Goal: Information Seeking & Learning: Learn about a topic

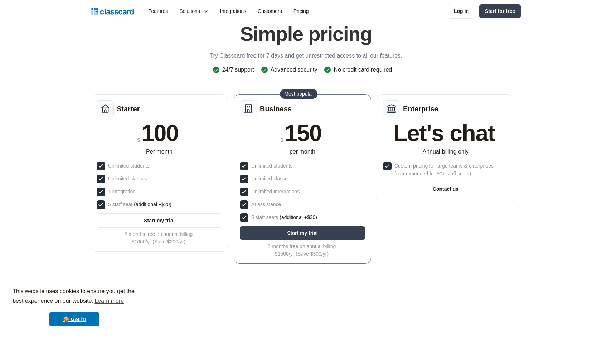
scroll to position [34, 0]
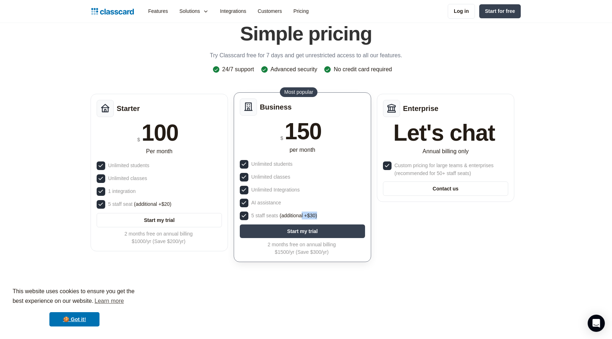
drag, startPoint x: 317, startPoint y: 214, endPoint x: 302, endPoint y: 216, distance: 14.8
click at [302, 216] on span "(additional +$30)" at bounding box center [299, 216] width 38 height 8
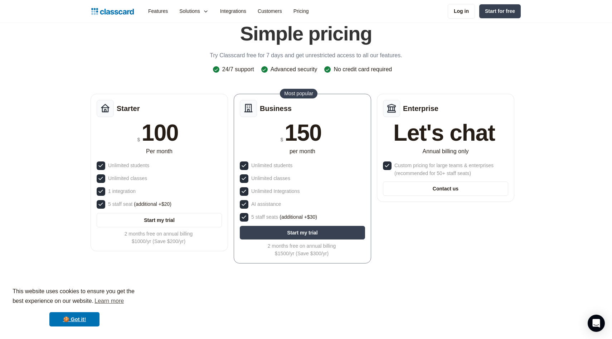
click at [423, 262] on div "Starter $ 100 Per month Unlimited students Unlimited classes 1 integration 5 st…" at bounding box center [303, 181] width 430 height 180
click at [76, 319] on link "🍪 Got it!" at bounding box center [74, 319] width 50 height 14
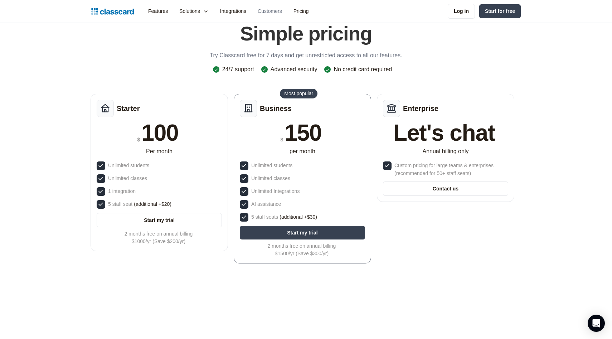
click at [268, 16] on link "Customers" at bounding box center [270, 11] width 36 height 16
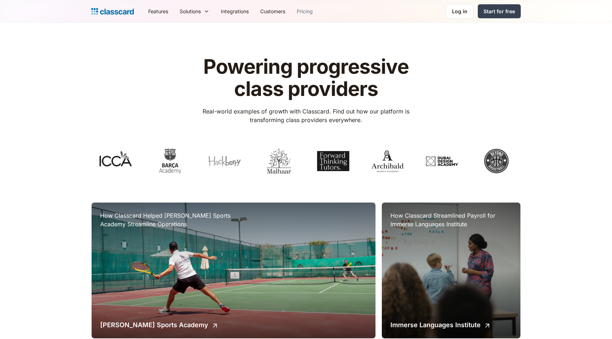
click at [311, 9] on link "Pricing" at bounding box center [305, 11] width 28 height 16
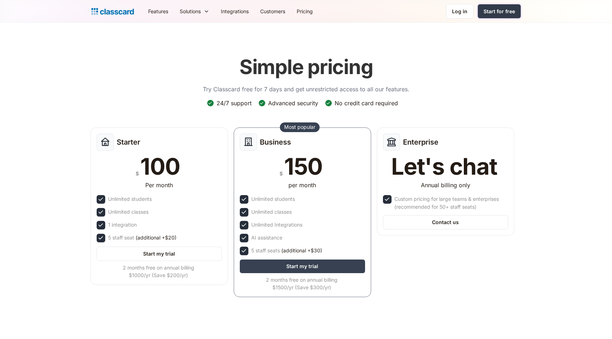
click at [498, 12] on div "Start for free" at bounding box center [500, 12] width 32 height 8
click at [166, 12] on link "Features" at bounding box center [159, 11] width 32 height 16
click at [161, 14] on link "Features" at bounding box center [159, 11] width 32 height 16
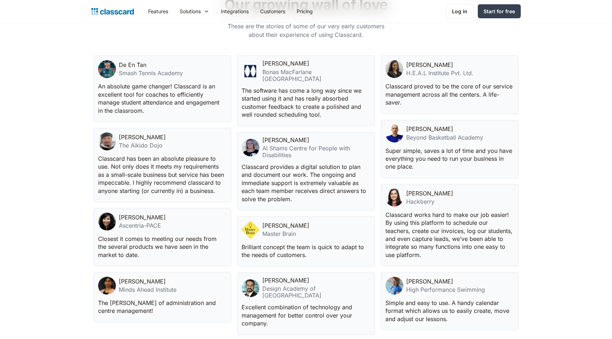
scroll to position [1645, 0]
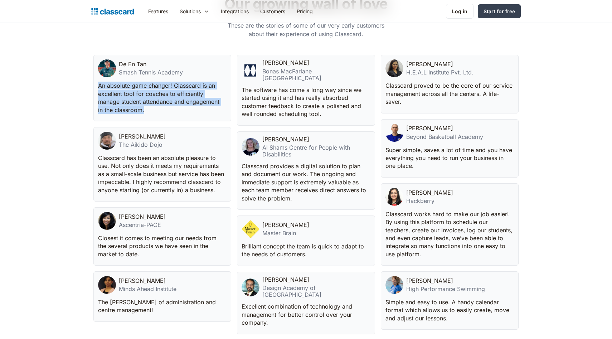
drag, startPoint x: 96, startPoint y: 88, endPoint x: 171, endPoint y: 122, distance: 82.7
click at [172, 122] on div "De En Tan Smash Tennis Academy An absolute game changer! Classcard is an excell…" at bounding box center [305, 197] width 425 height 285
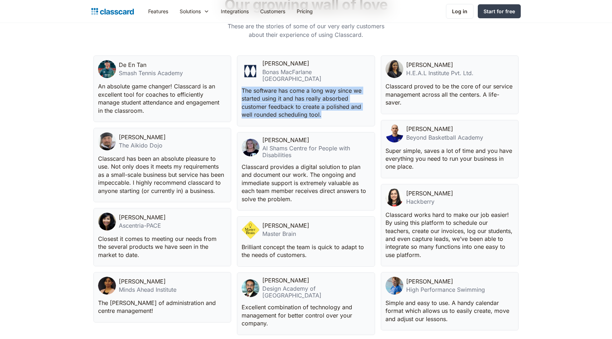
drag, startPoint x: 242, startPoint y: 84, endPoint x: 325, endPoint y: 114, distance: 88.9
click at [324, 115] on div "Angus Gibson Bonas MacFarlane Middle East The software has come a long way sinc…" at bounding box center [306, 90] width 138 height 71
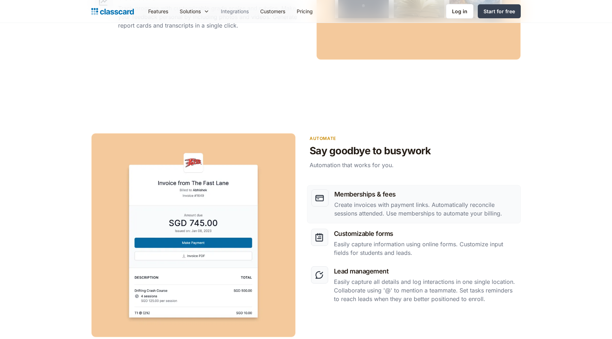
scroll to position [727, 0]
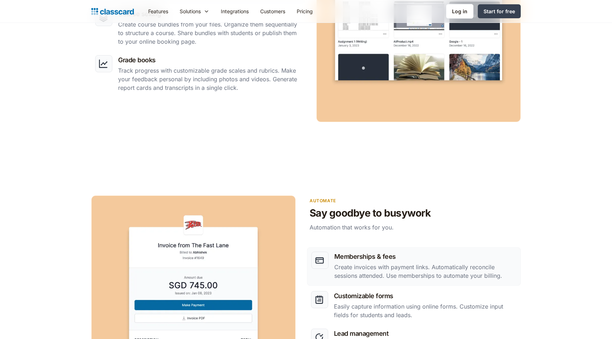
click at [124, 15] on img at bounding box center [112, 11] width 43 height 10
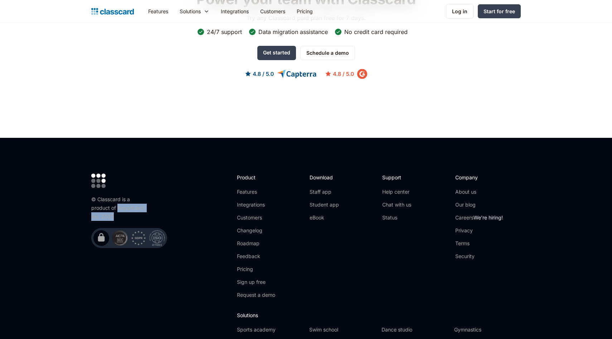
scroll to position [2283, 0]
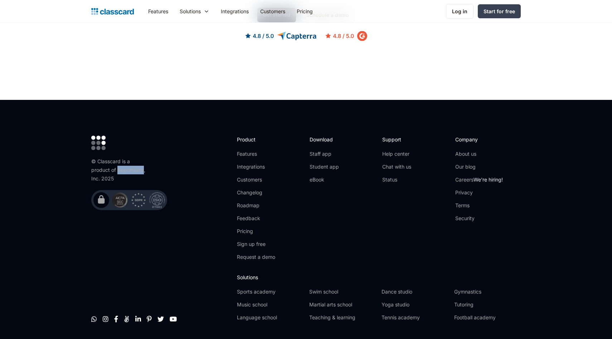
drag, startPoint x: 98, startPoint y: 157, endPoint x: 144, endPoint y: 156, distance: 46.6
click at [144, 157] on div "© Classcard is a product of Reportcard, Inc. 2025" at bounding box center [119, 170] width 57 height 26
copy div "Reportcard"
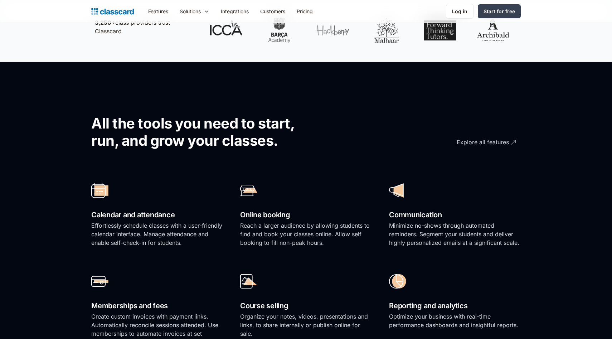
scroll to position [7, 0]
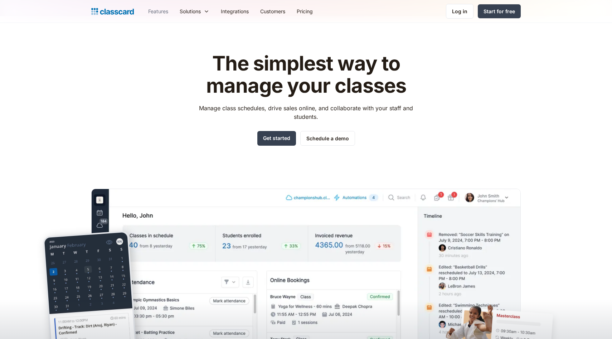
click at [154, 11] on link "Features" at bounding box center [159, 11] width 32 height 16
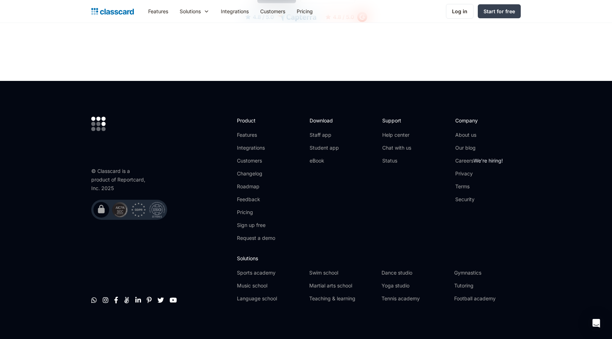
scroll to position [2113, 0]
drag, startPoint x: 116, startPoint y: 175, endPoint x: 149, endPoint y: 175, distance: 32.6
click at [149, 175] on div "© Classcard is a product of Reportcard, Inc. 2025" at bounding box center [129, 168] width 76 height 103
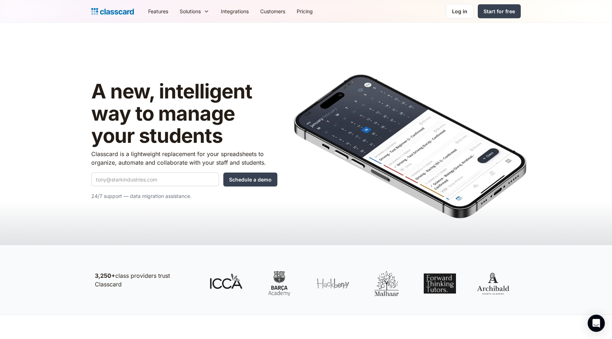
scroll to position [23, 0]
